Goal: Task Accomplishment & Management: Use online tool/utility

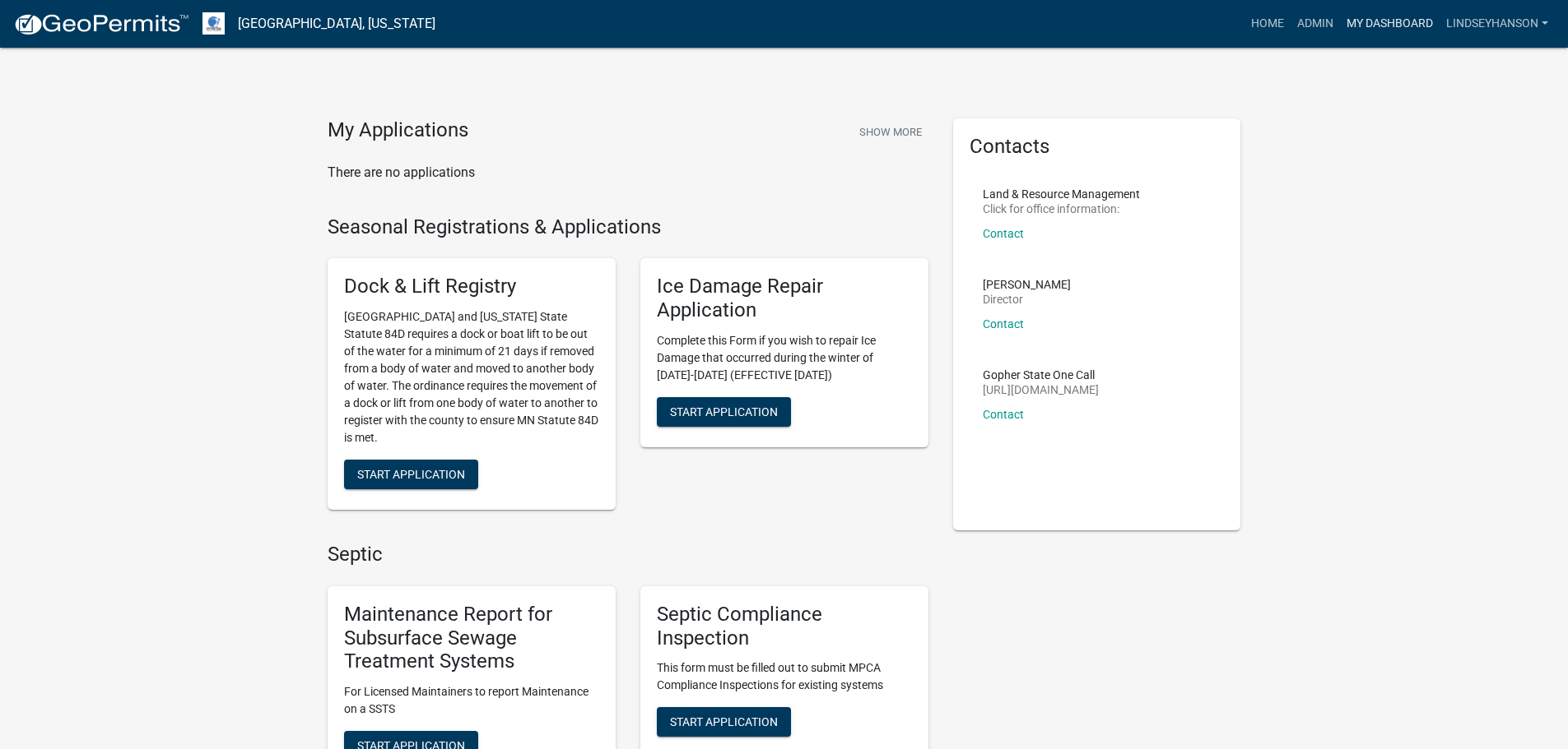
click at [1365, 21] on link "My Dashboard" at bounding box center [1390, 24] width 100 height 32
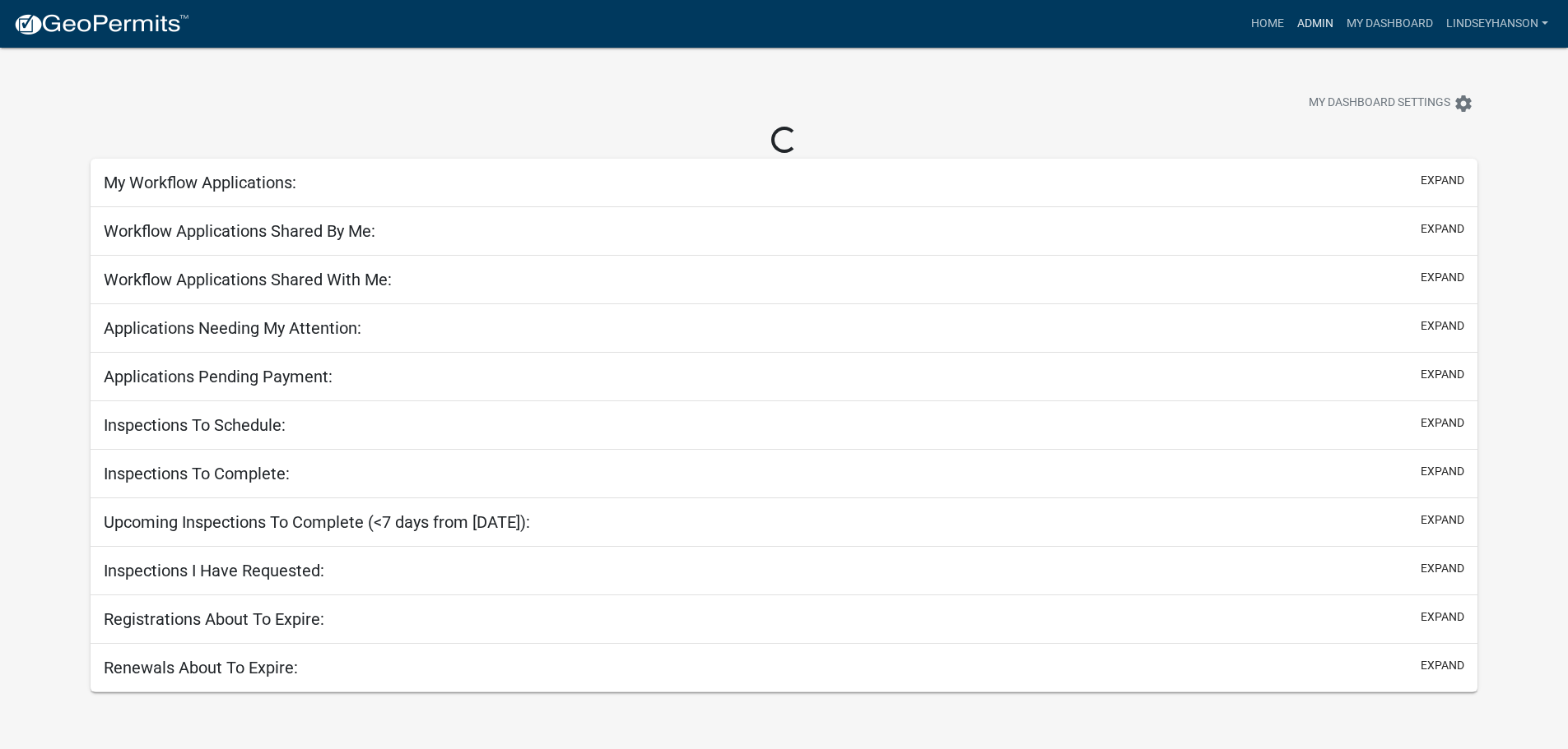
click at [1312, 22] on link "Admin" at bounding box center [1315, 24] width 49 height 32
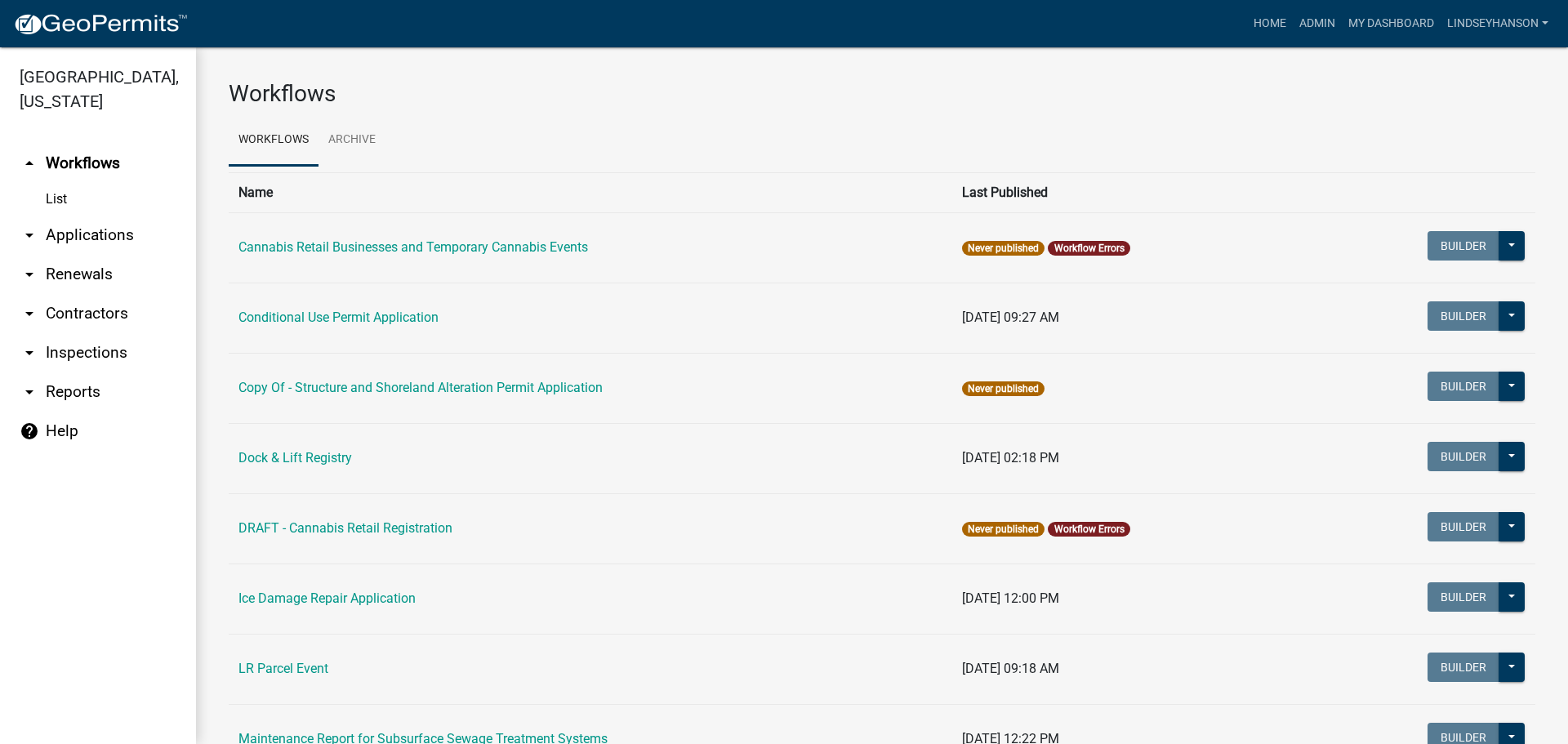
click at [91, 237] on link "arrow_drop_down Applications" at bounding box center [98, 235] width 196 height 39
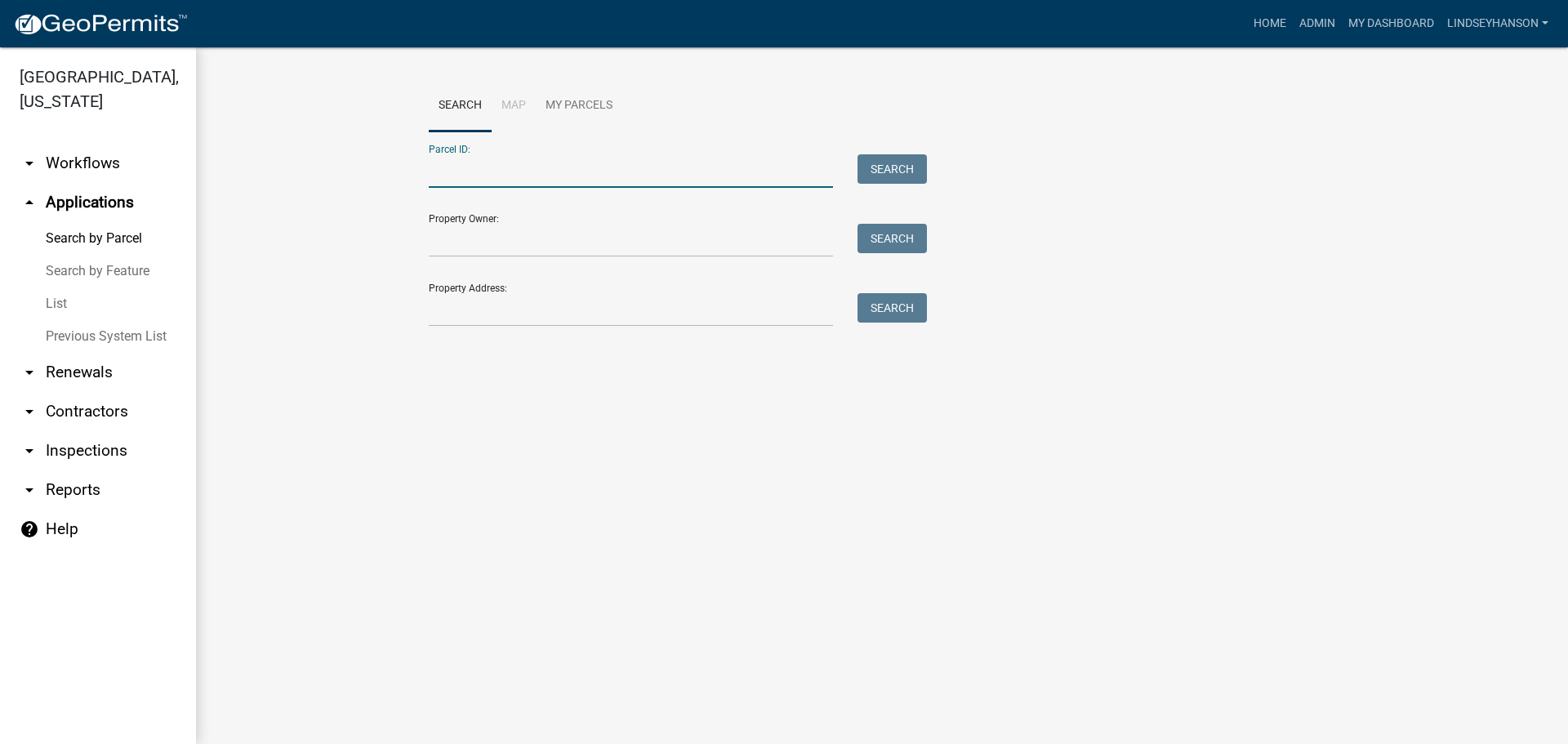
paste input "57000060041008"
type input "57000060041008"
click at [899, 162] on button "Search" at bounding box center [892, 170] width 69 height 30
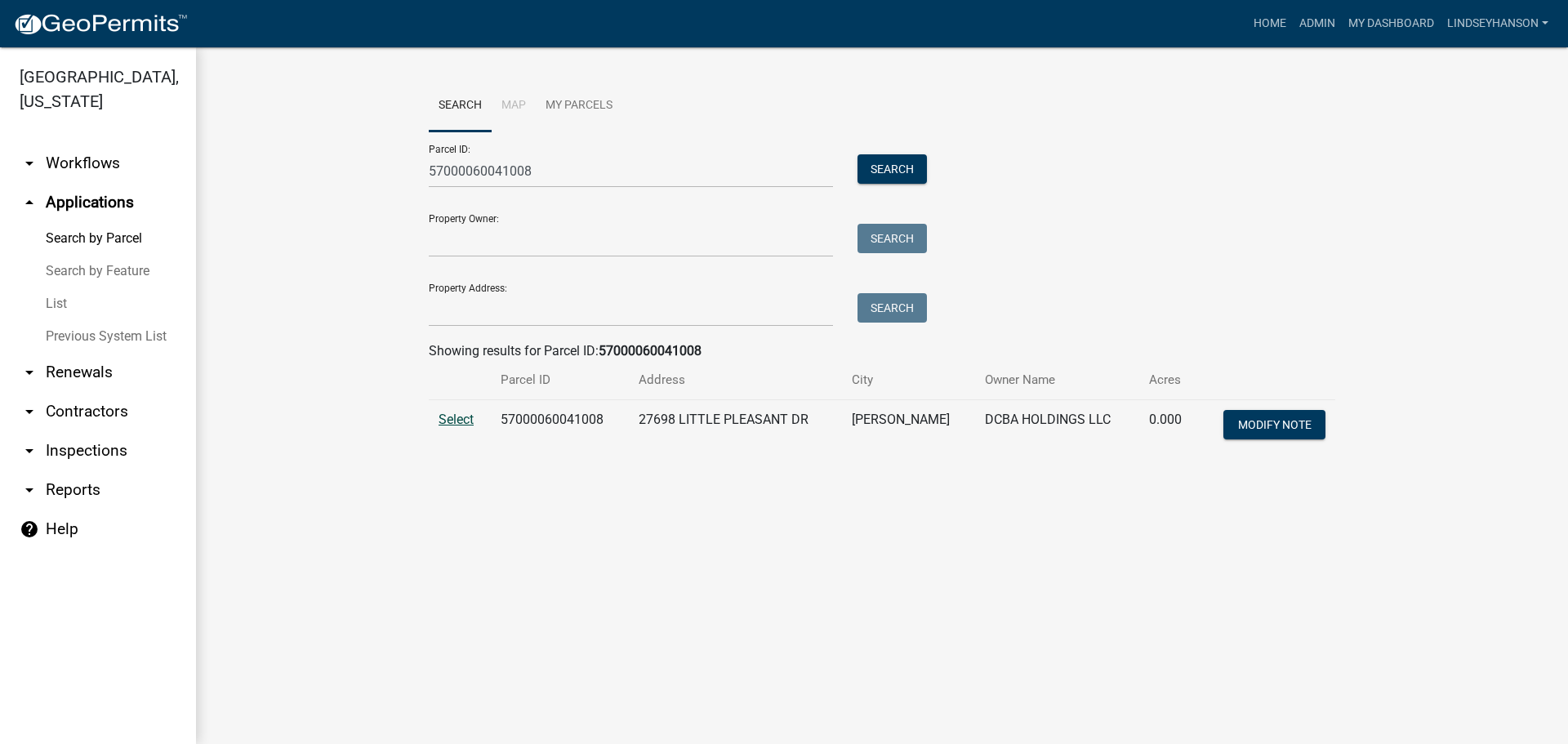
click at [454, 417] on span "Select" at bounding box center [457, 419] width 35 height 16
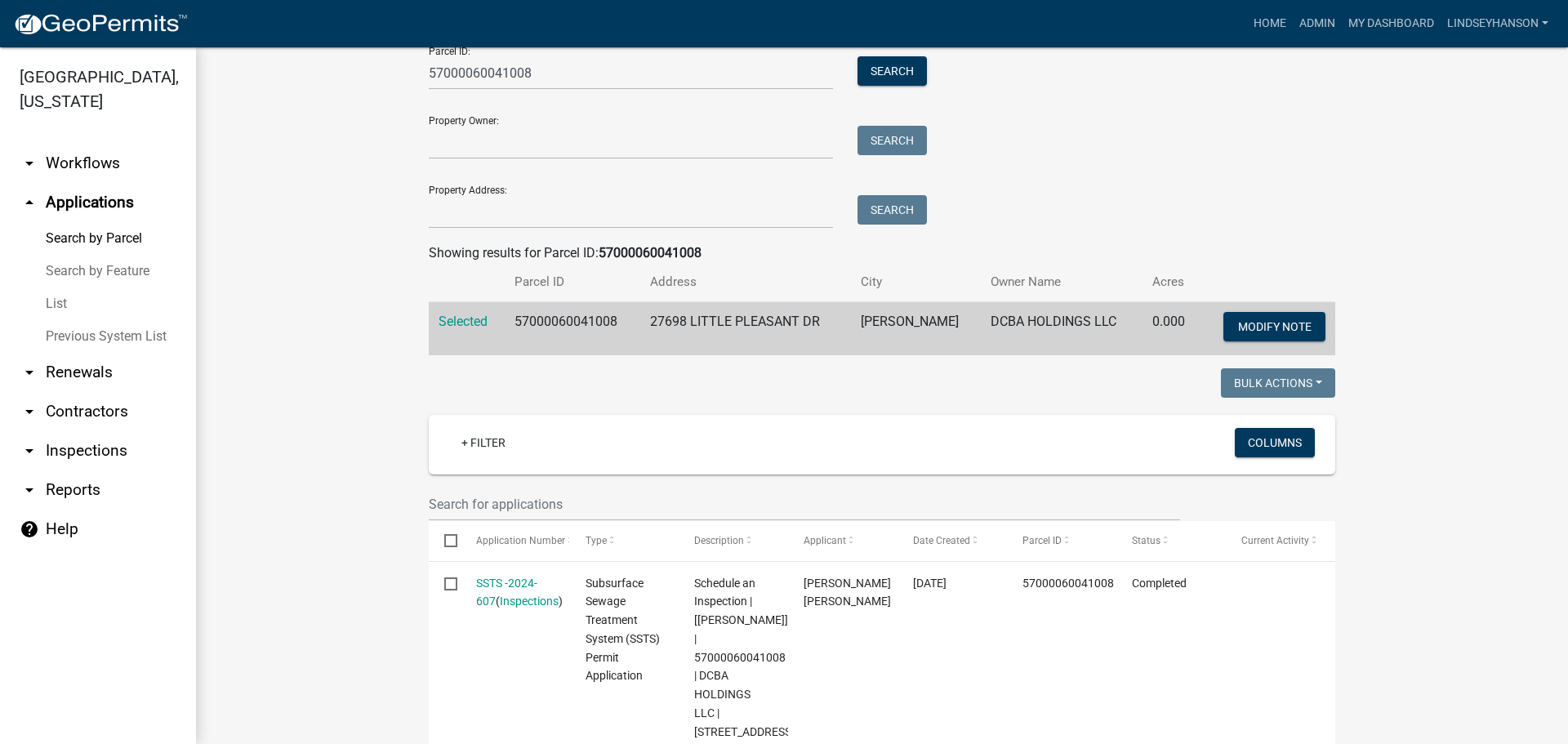
scroll to position [327, 0]
